Goal: Book appointment/travel/reservation

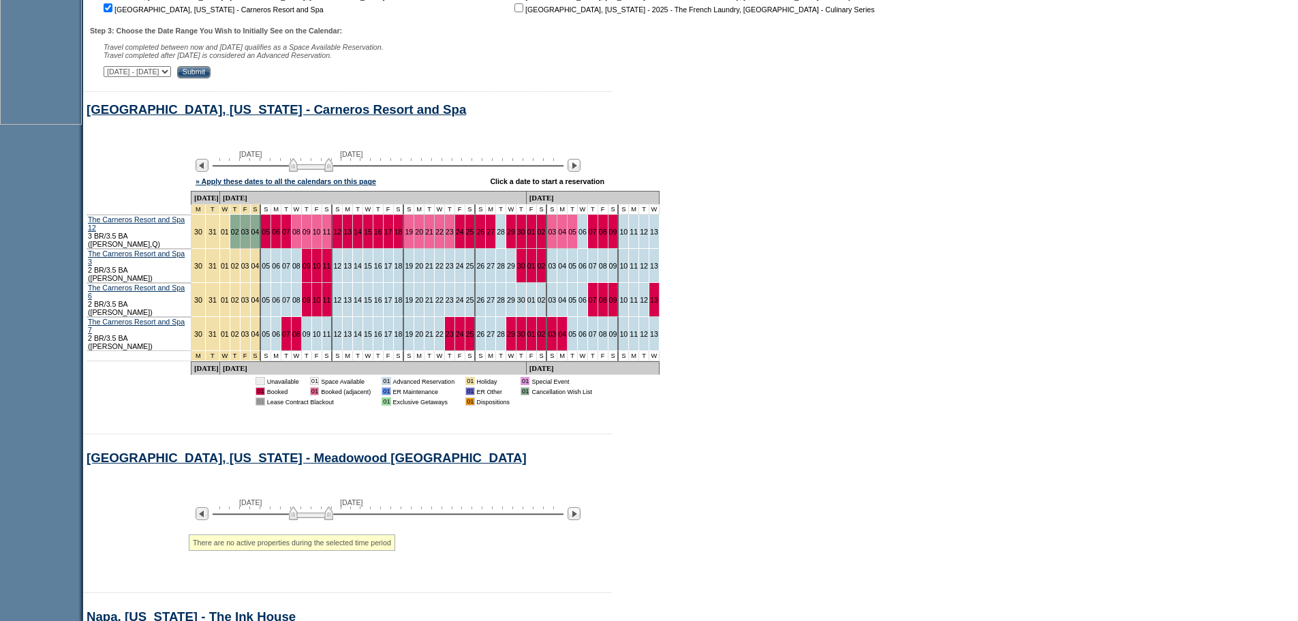
scroll to position [534, 0]
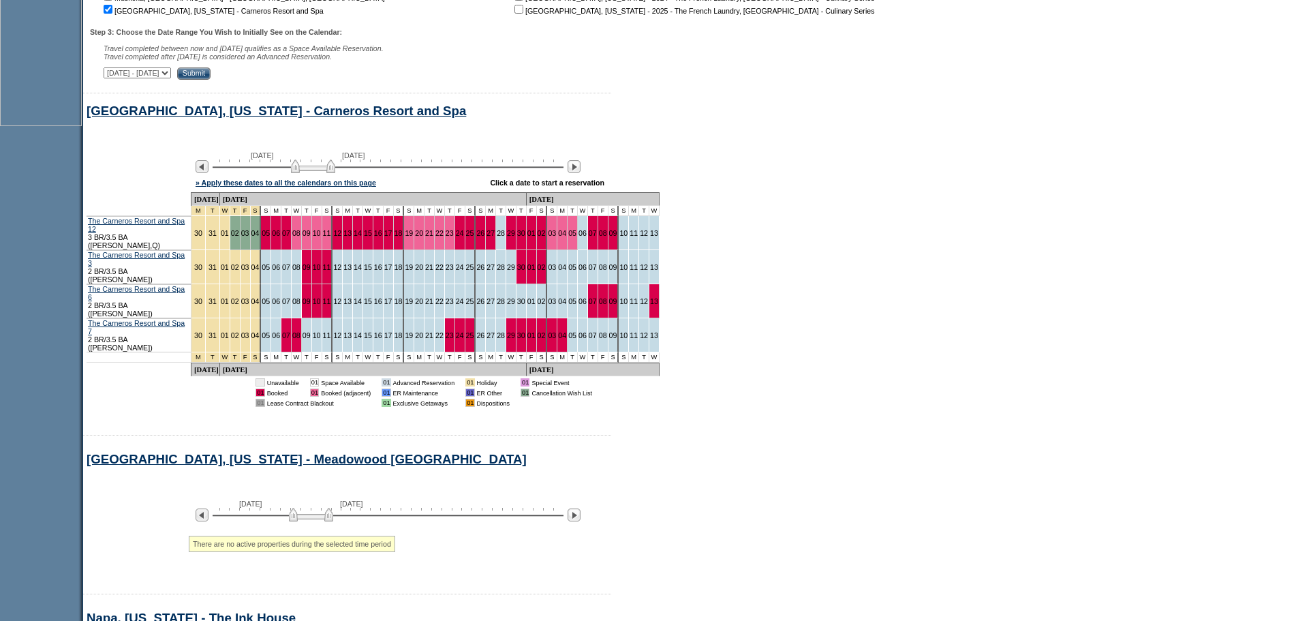
click at [314, 173] on img at bounding box center [313, 166] width 44 height 14
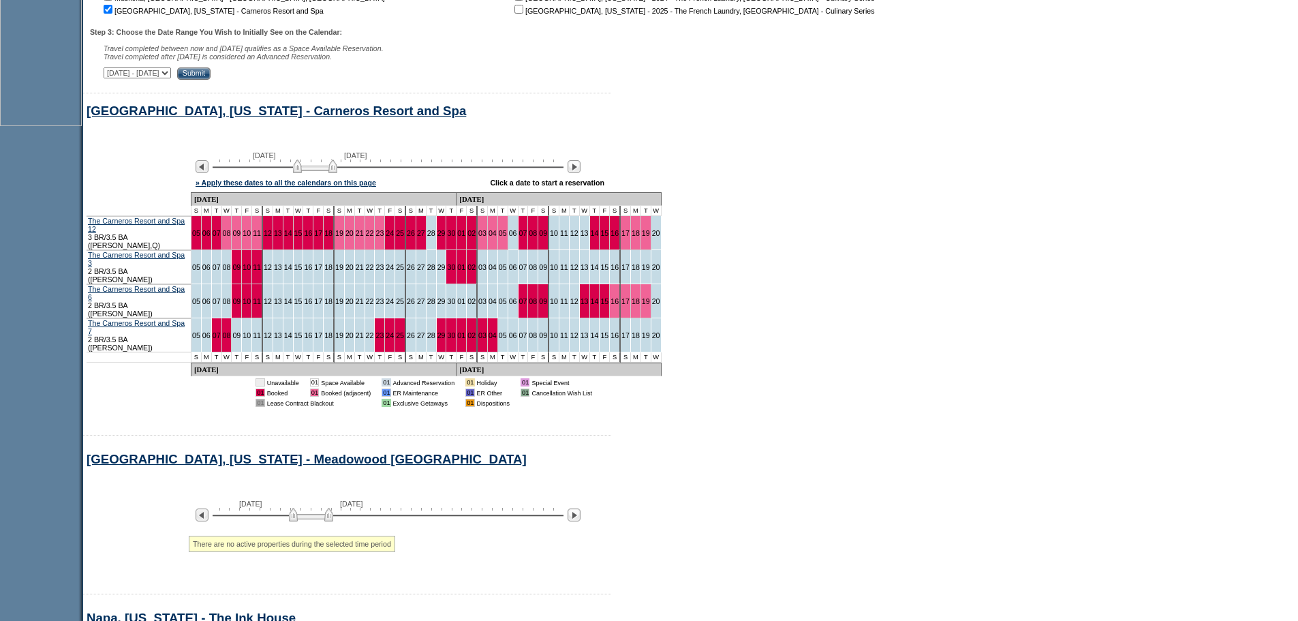
click at [318, 173] on img at bounding box center [315, 166] width 44 height 14
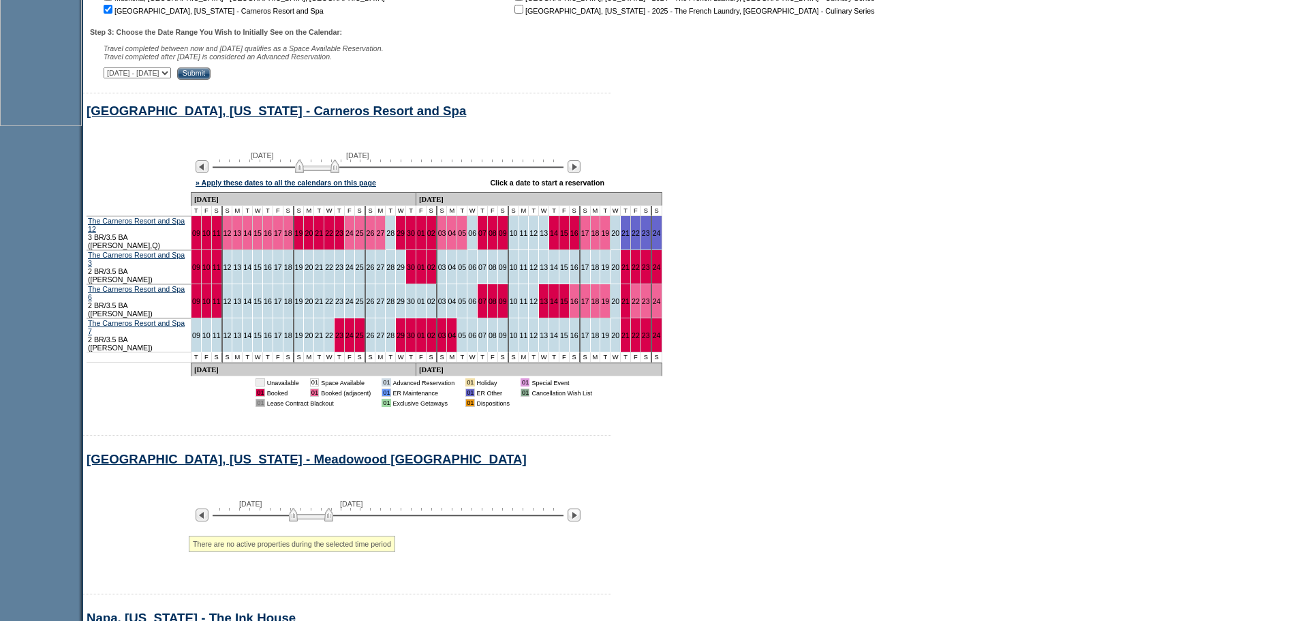
click at [326, 173] on img at bounding box center [317, 166] width 44 height 14
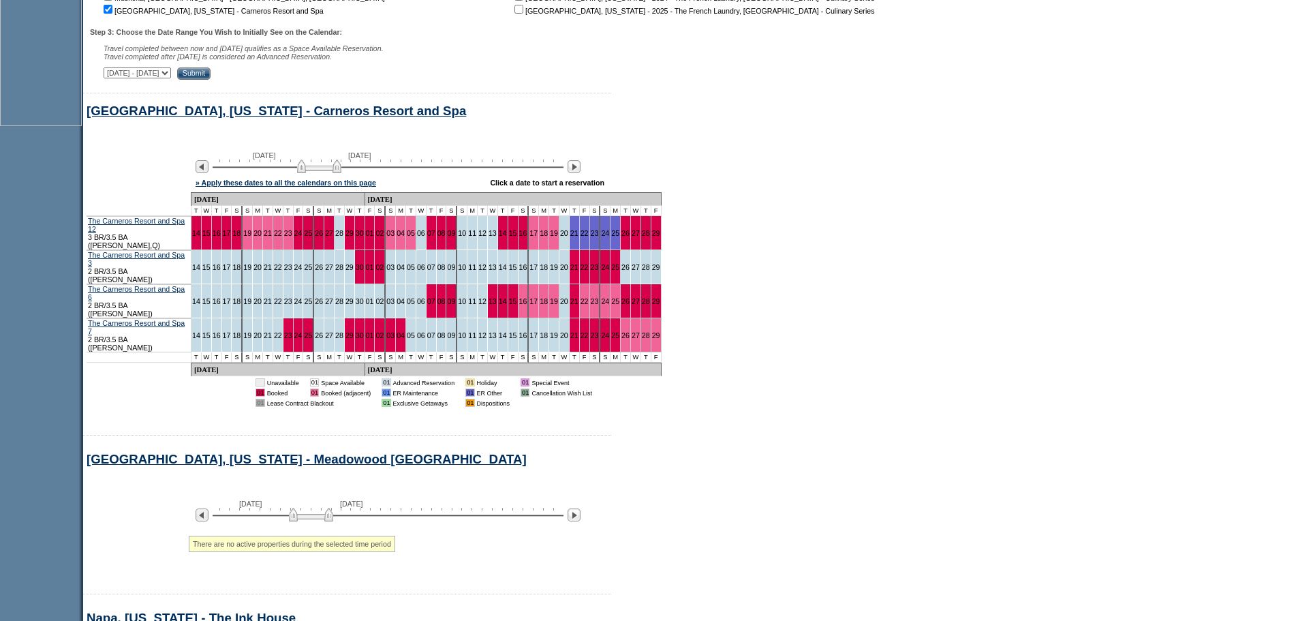
click at [322, 173] on img at bounding box center [319, 166] width 44 height 14
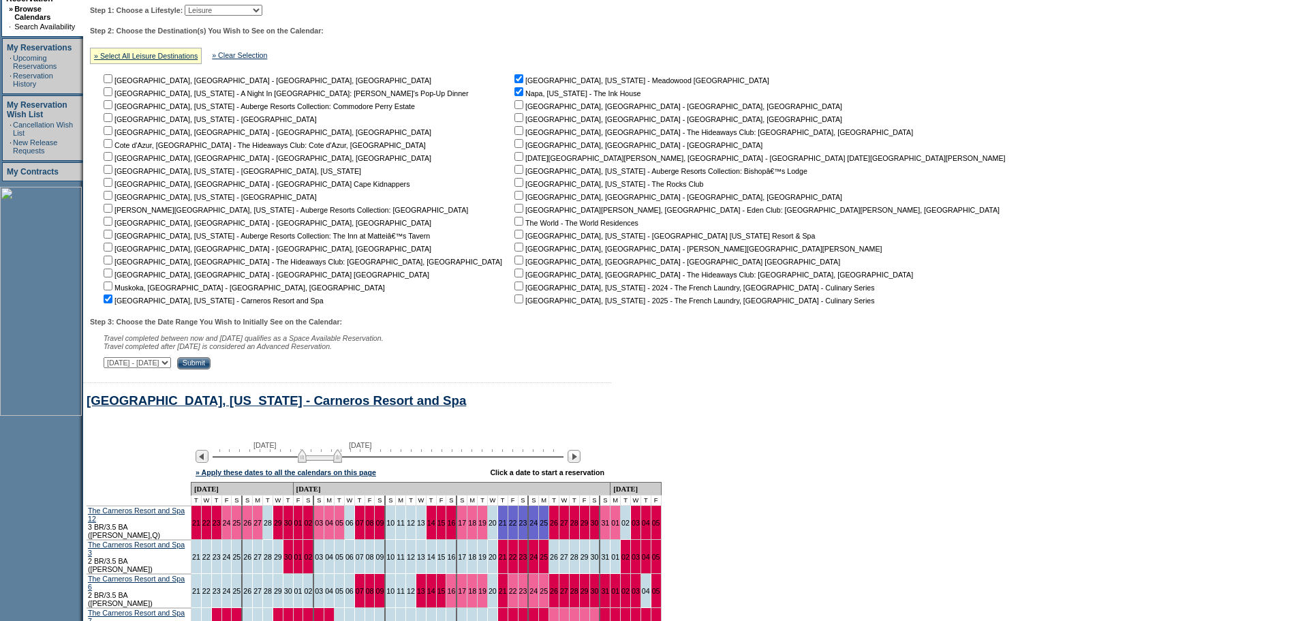
scroll to position [194, 0]
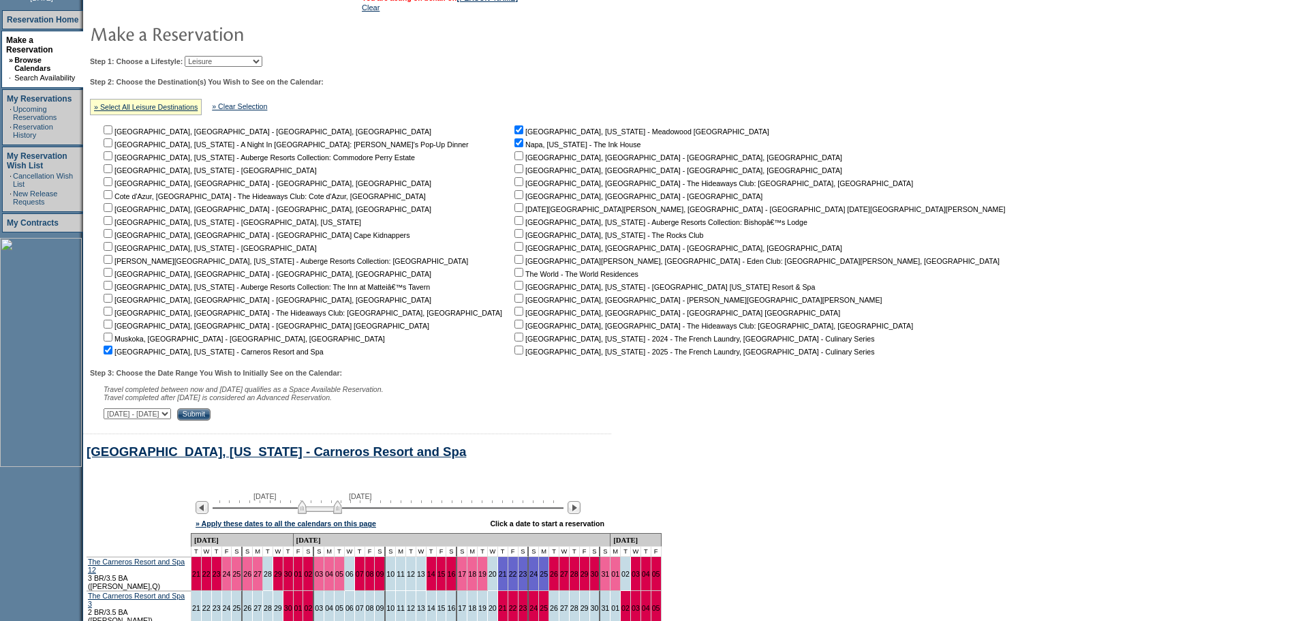
click at [900, 225] on form "Follow Us ::" at bounding box center [649, 518] width 1298 height 1425
click at [914, 213] on form "Follow Us ::" at bounding box center [649, 518] width 1298 height 1425
click at [255, 64] on select "Beach Leisure Metropolitan Mountain OIAL for Adventure OIAL for Couples OIAL fo…" at bounding box center [224, 61] width 78 height 11
select select "Beach"
click at [208, 57] on select "Beach Leisure Metropolitan Mountain OIAL for Adventure OIAL for Couples OIAL fo…" at bounding box center [224, 61] width 78 height 11
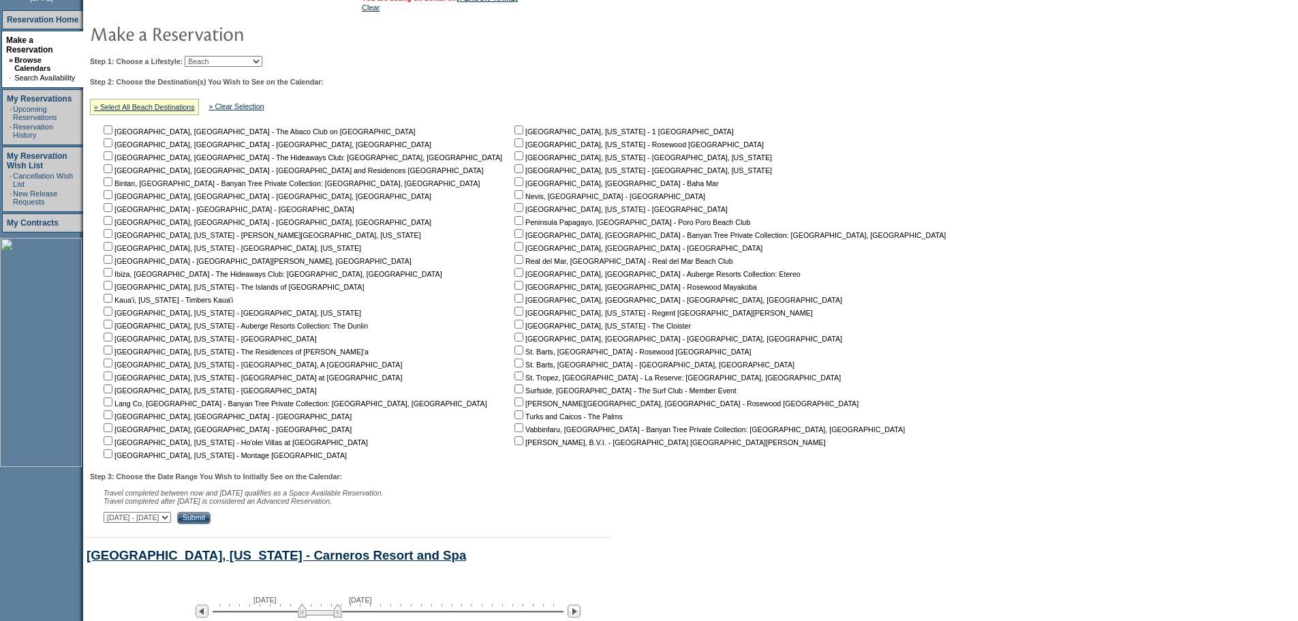
click at [514, 145] on input "checkbox" at bounding box center [518, 142] width 9 height 9
checkbox input "true"
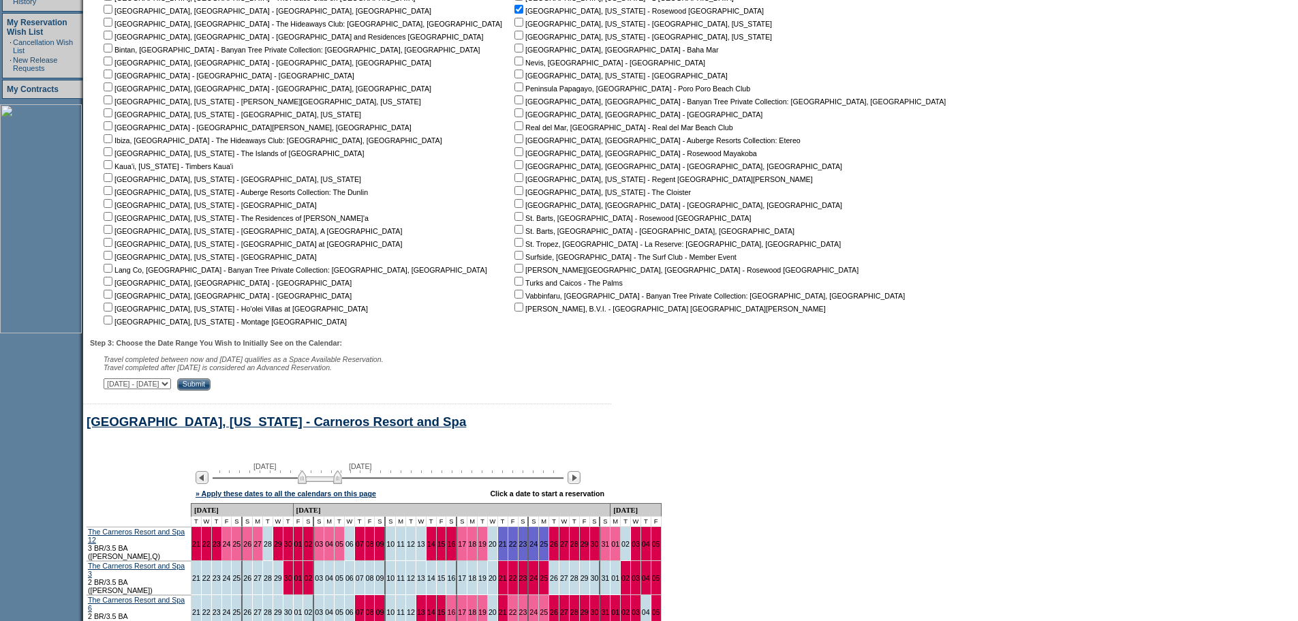
scroll to position [330, 0]
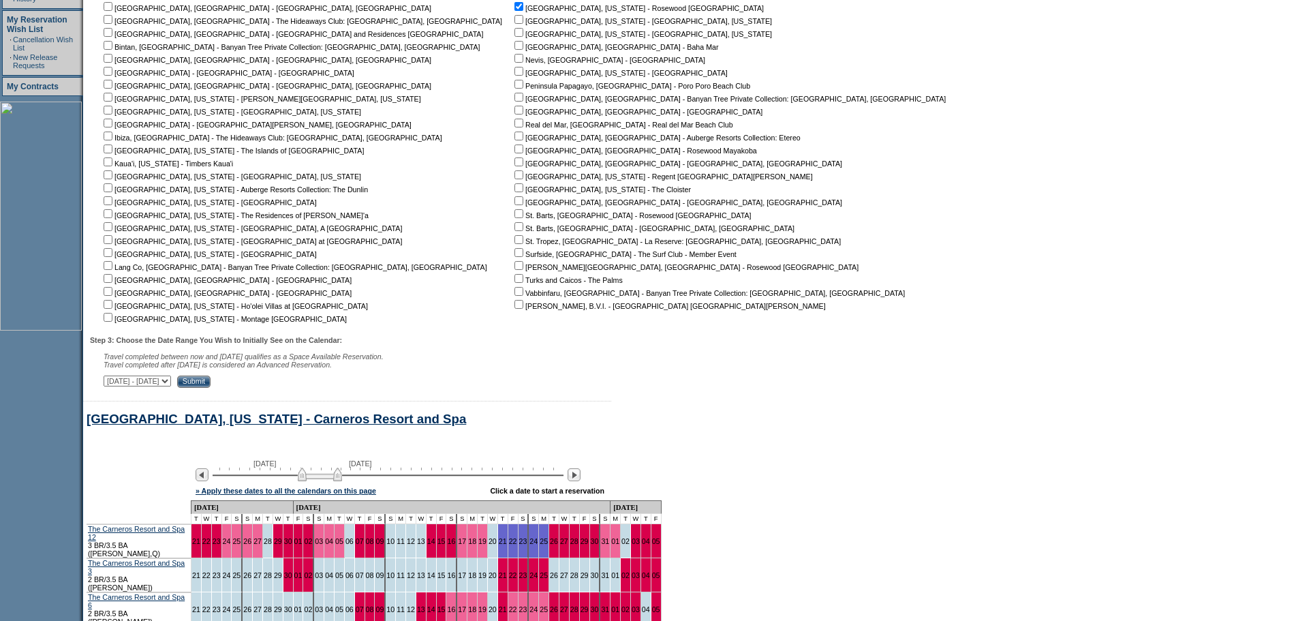
click at [211, 388] on input "Submit" at bounding box center [193, 381] width 33 height 12
